Goal: Browse casually: Explore the website without a specific task or goal

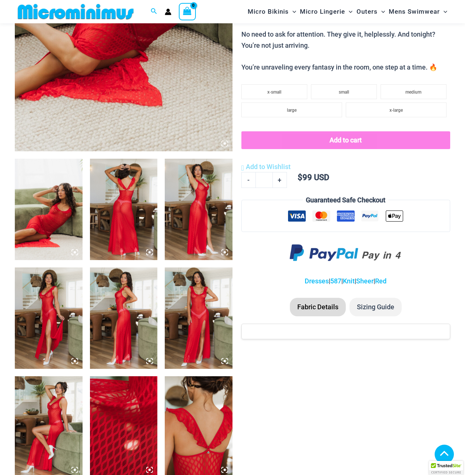
scroll to position [253, 0]
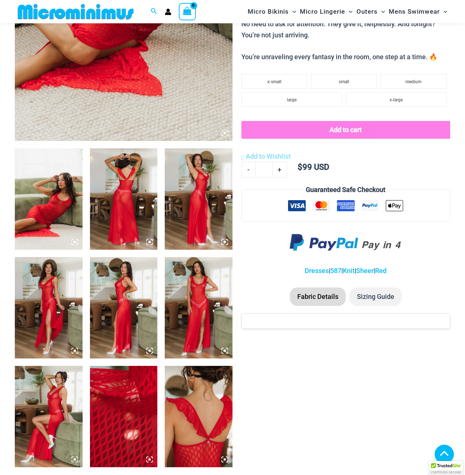
click at [199, 302] on img at bounding box center [199, 307] width 68 height 101
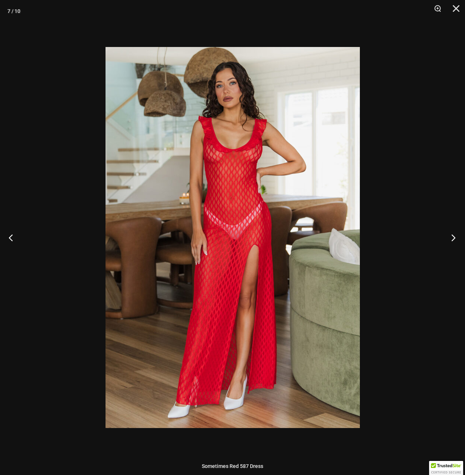
click at [449, 241] on button "Next" at bounding box center [451, 237] width 28 height 37
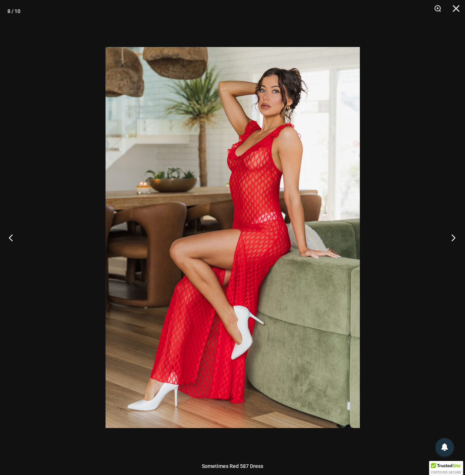
click at [449, 241] on button "Next" at bounding box center [451, 237] width 28 height 37
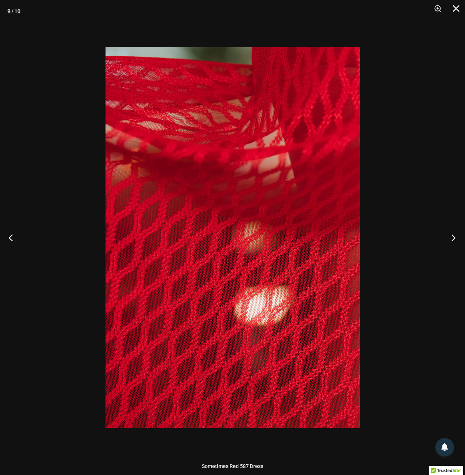
click at [449, 241] on button "Next" at bounding box center [451, 237] width 28 height 37
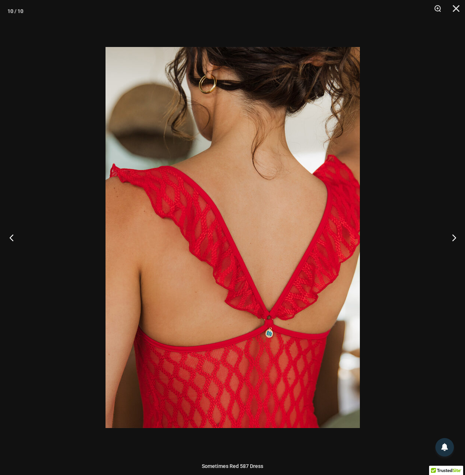
click at [21, 244] on button "Previous" at bounding box center [14, 237] width 28 height 37
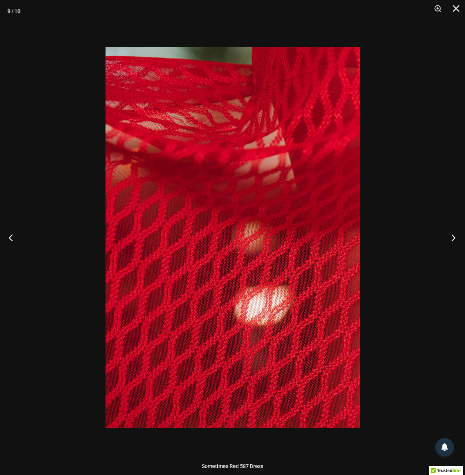
click at [455, 239] on button "Next" at bounding box center [451, 237] width 28 height 37
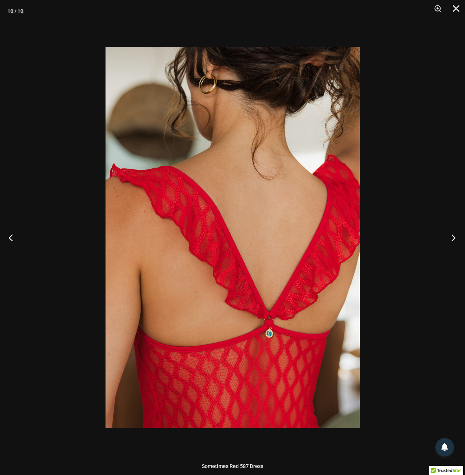
click at [455, 239] on button "Next" at bounding box center [451, 237] width 28 height 37
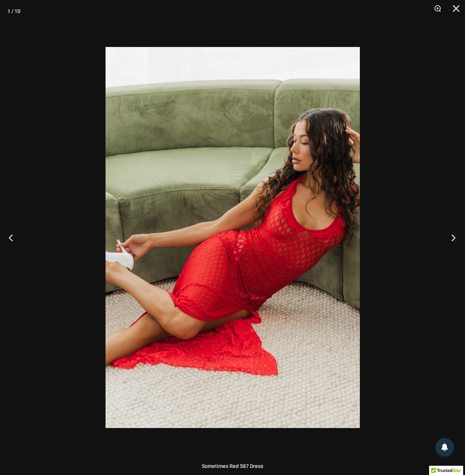
click at [455, 239] on button "Next" at bounding box center [451, 237] width 28 height 37
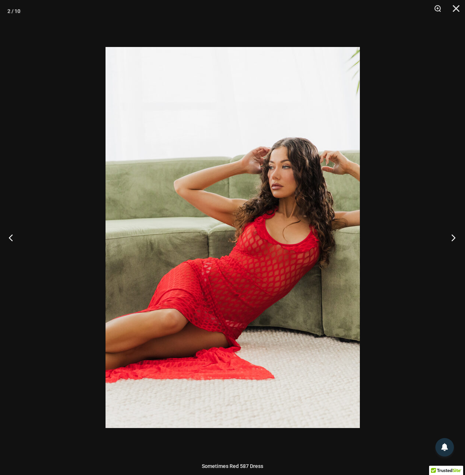
click at [455, 239] on button "Next" at bounding box center [451, 237] width 28 height 37
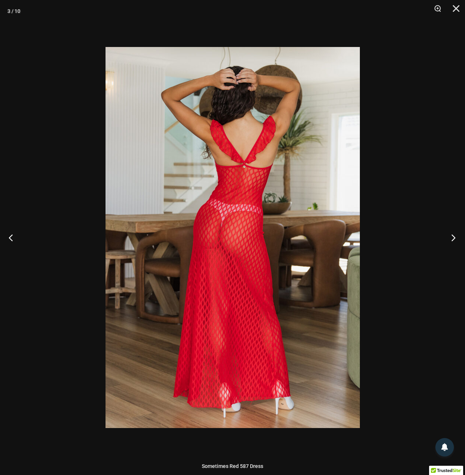
click at [455, 239] on button "Next" at bounding box center [451, 237] width 28 height 37
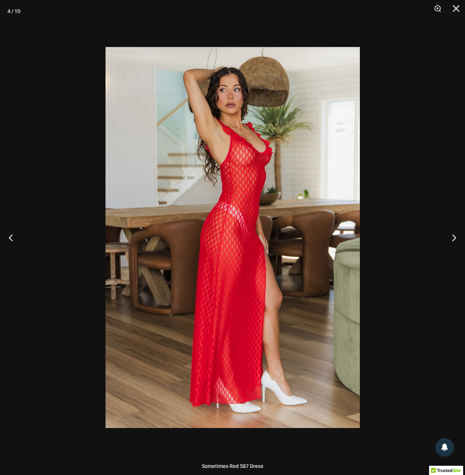
click at [407, 225] on div at bounding box center [232, 237] width 465 height 475
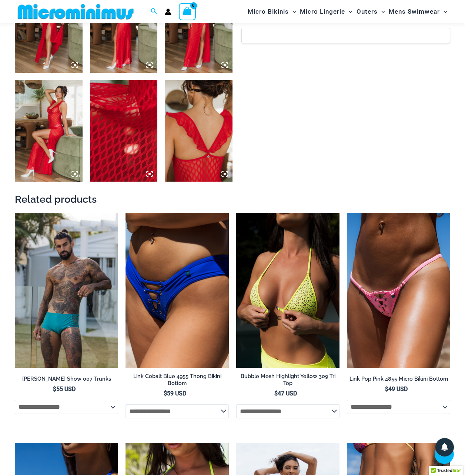
scroll to position [549, 0]
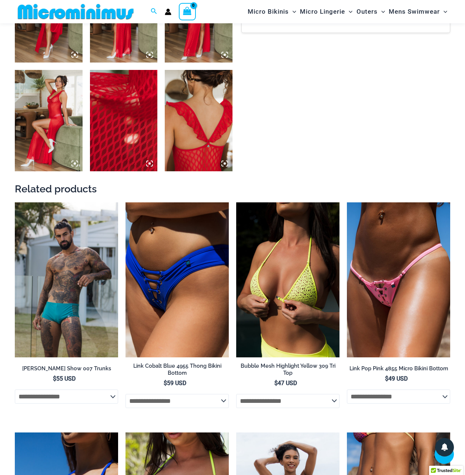
click at [33, 17] on img at bounding box center [76, 11] width 122 height 17
